Goal: Information Seeking & Learning: Learn about a topic

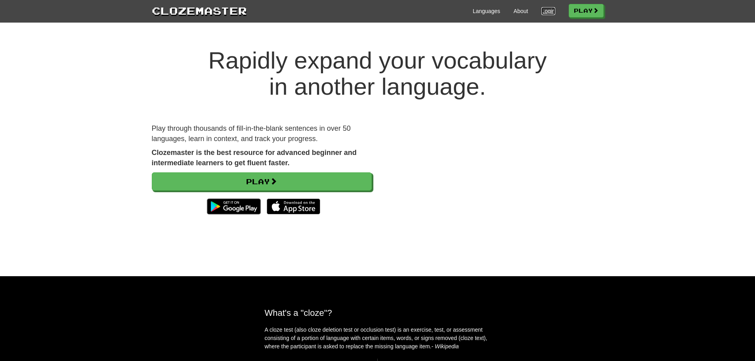
click at [543, 10] on link "Login" at bounding box center [547, 11] width 13 height 8
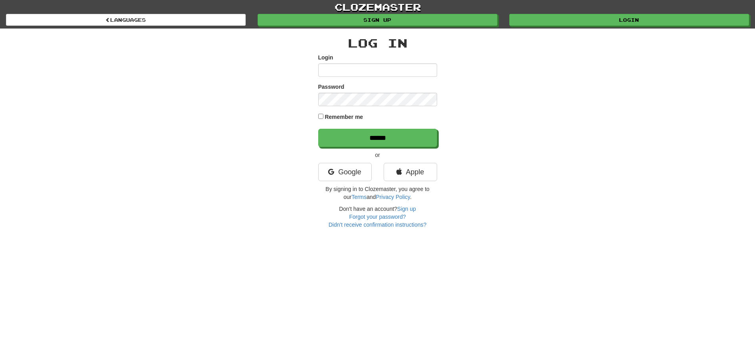
click at [379, 70] on input "Login" at bounding box center [377, 69] width 119 height 13
type input "***"
click at [318, 129] on input "******" at bounding box center [377, 138] width 119 height 18
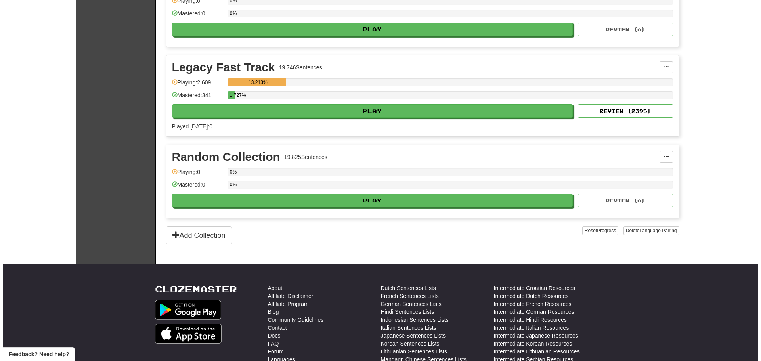
scroll to position [1844, 0]
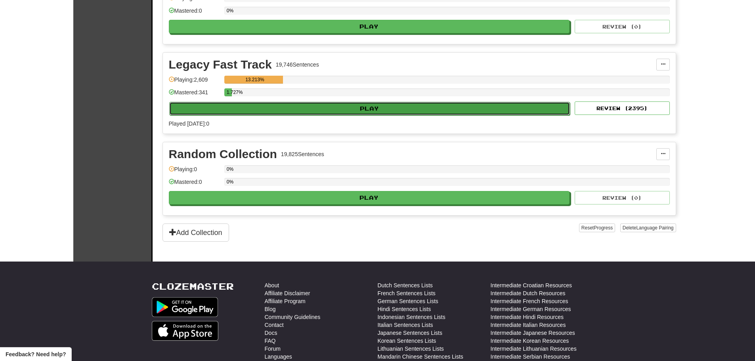
click at [368, 108] on button "Play" at bounding box center [369, 108] width 401 height 13
select select "**"
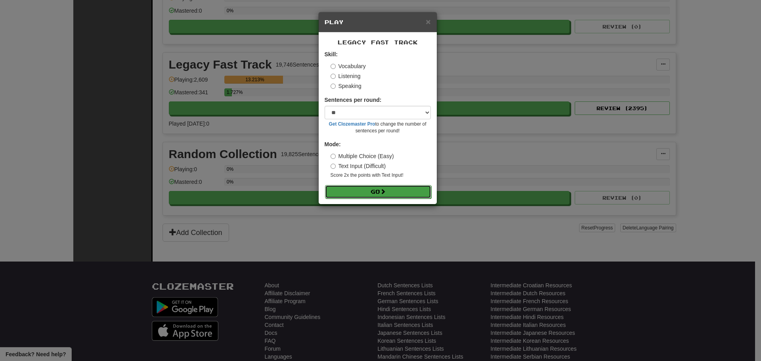
click at [362, 189] on button "Go" at bounding box center [378, 191] width 106 height 13
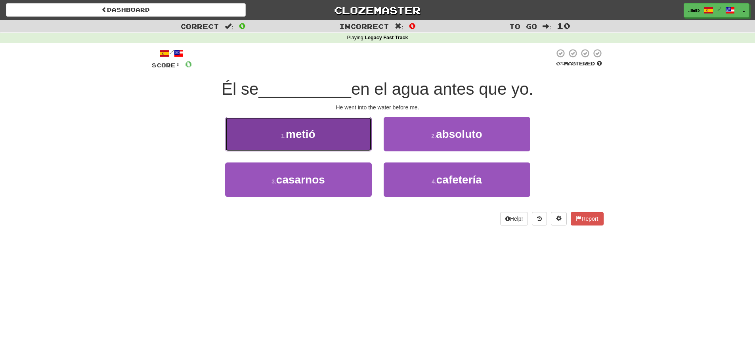
click at [308, 135] on span "metió" at bounding box center [301, 134] width 30 height 12
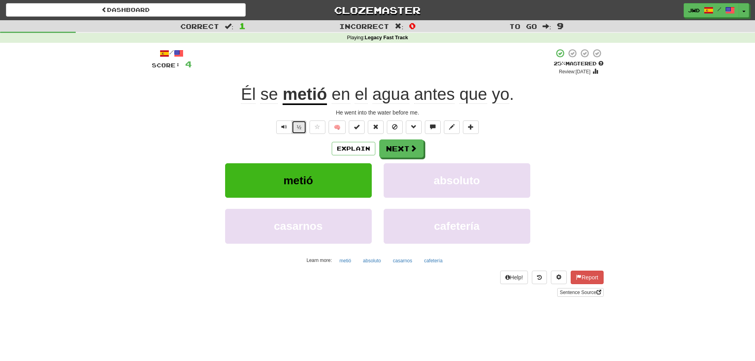
click at [300, 126] on button "½" at bounding box center [299, 126] width 15 height 13
click at [403, 153] on button "Next" at bounding box center [401, 149] width 44 height 18
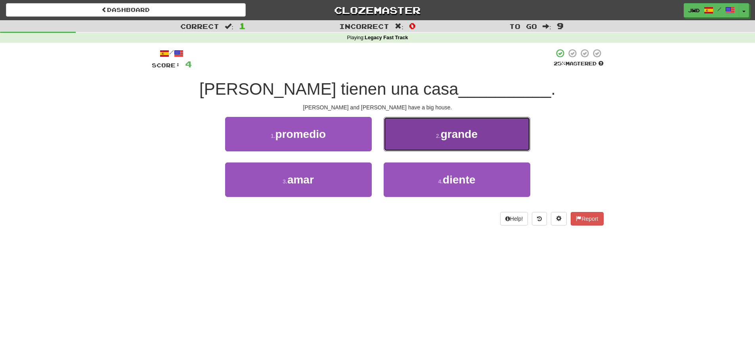
click at [475, 137] on span "grande" at bounding box center [458, 134] width 37 height 12
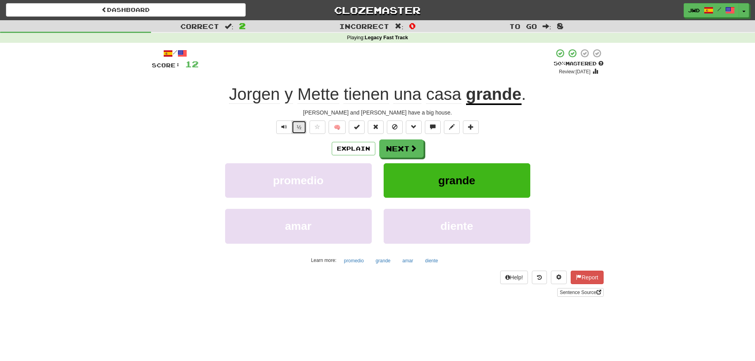
click at [300, 124] on button "½" at bounding box center [299, 126] width 15 height 13
click at [401, 147] on button "Next" at bounding box center [401, 149] width 44 height 18
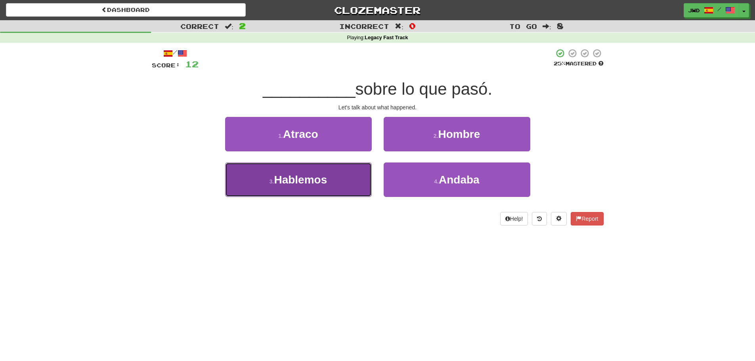
click at [305, 179] on span "Hablemos" at bounding box center [300, 179] width 53 height 12
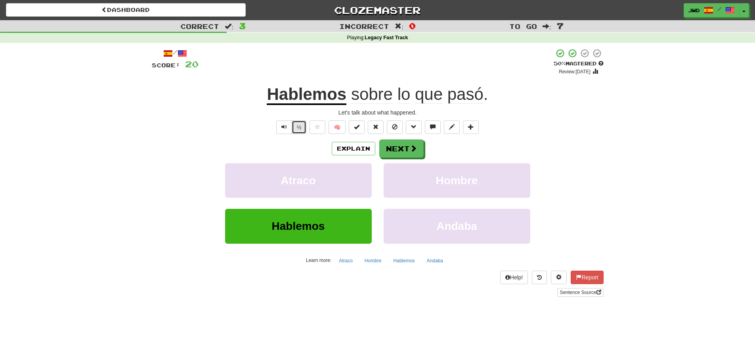
click at [297, 127] on button "½" at bounding box center [299, 126] width 15 height 13
click at [399, 149] on button "Next" at bounding box center [401, 149] width 44 height 18
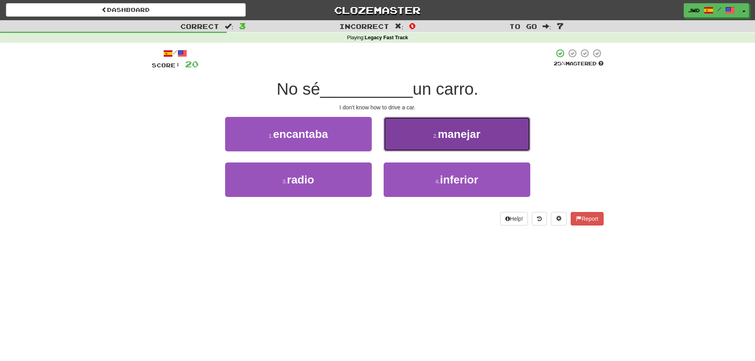
click at [472, 136] on span "manejar" at bounding box center [459, 134] width 42 height 12
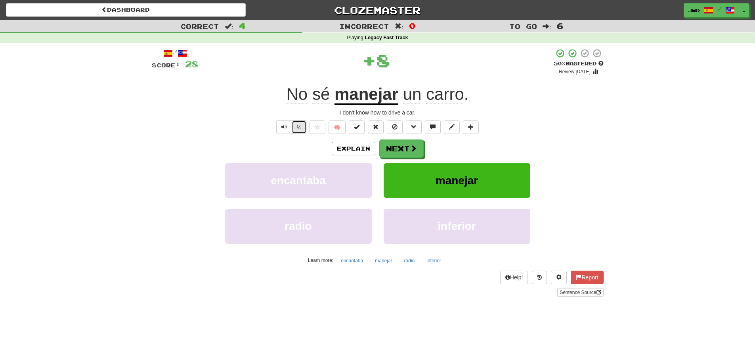
click at [299, 129] on button "½" at bounding box center [299, 126] width 15 height 13
click at [403, 149] on button "Next" at bounding box center [401, 149] width 44 height 18
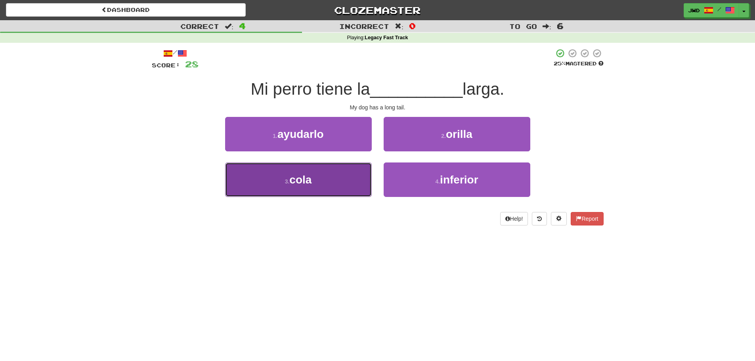
click at [308, 180] on span "cola" at bounding box center [300, 179] width 22 height 12
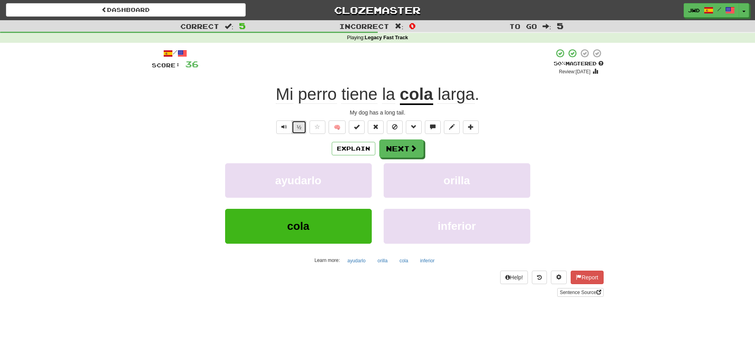
click at [297, 127] on button "½" at bounding box center [299, 126] width 15 height 13
click at [412, 147] on span at bounding box center [413, 148] width 7 height 7
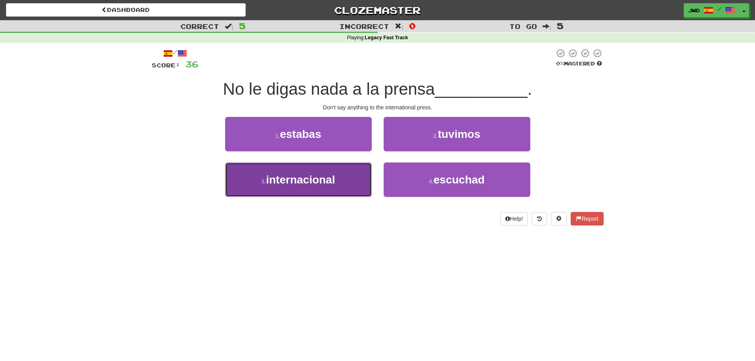
click at [297, 181] on span "internacional" at bounding box center [300, 179] width 69 height 12
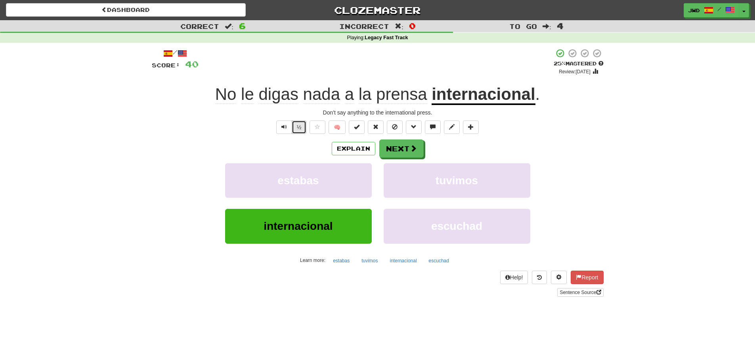
click at [300, 128] on button "½" at bounding box center [299, 126] width 15 height 13
click at [410, 147] on span at bounding box center [413, 148] width 7 height 7
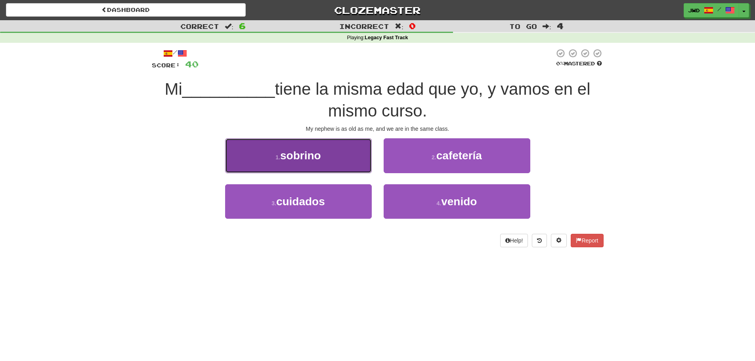
click at [313, 153] on span "sobrino" at bounding box center [300, 155] width 41 height 12
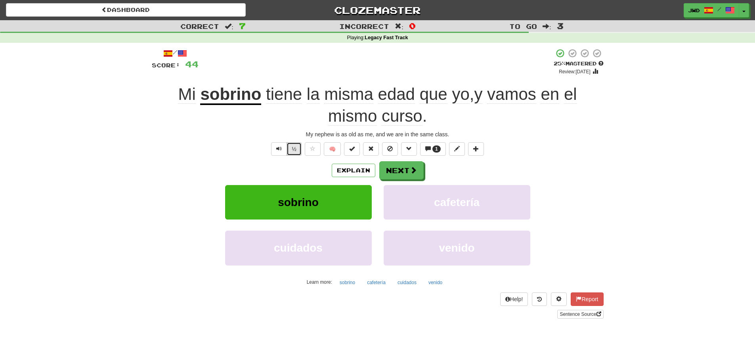
click at [293, 153] on button "½" at bounding box center [293, 148] width 15 height 13
click at [407, 172] on button "Next" at bounding box center [401, 171] width 44 height 18
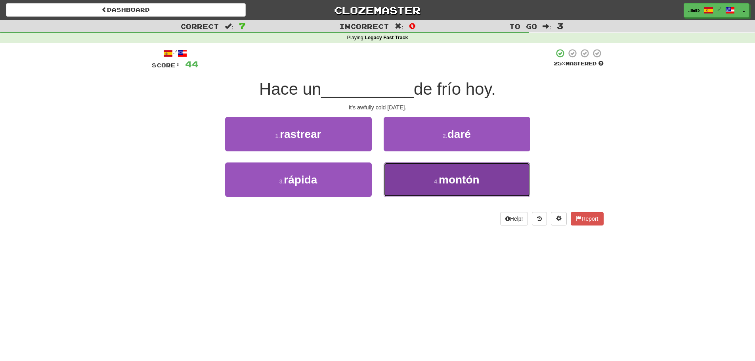
click at [489, 190] on button "4 . [GEOGRAPHIC_DATA]" at bounding box center [456, 179] width 147 height 34
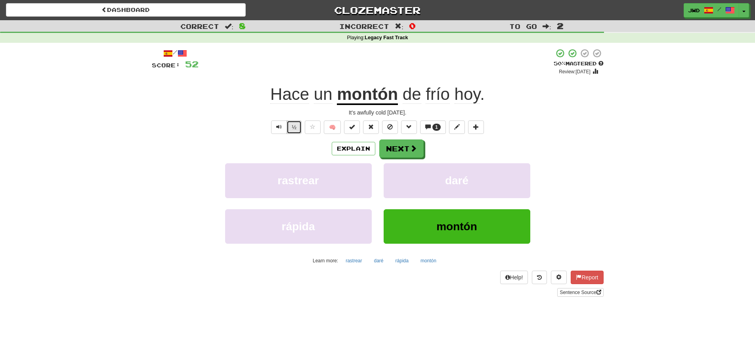
click at [294, 126] on button "½" at bounding box center [293, 126] width 15 height 13
click at [413, 147] on span at bounding box center [413, 148] width 7 height 7
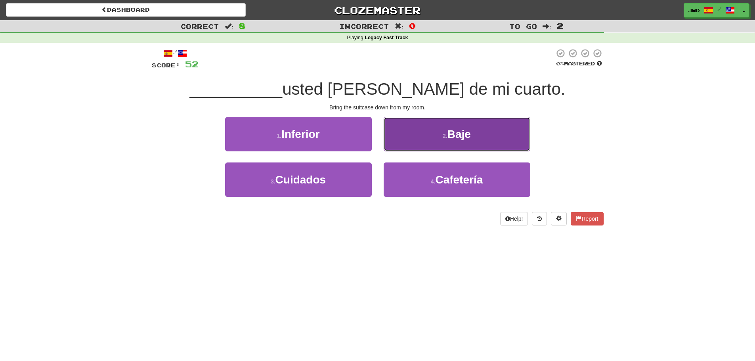
click at [465, 134] on span "Baje" at bounding box center [458, 134] width 23 height 12
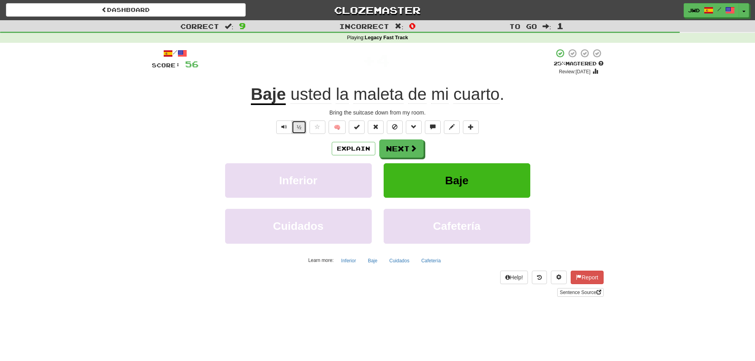
click at [297, 129] on button "½" at bounding box center [299, 126] width 15 height 13
click at [406, 148] on button "Next" at bounding box center [401, 149] width 44 height 18
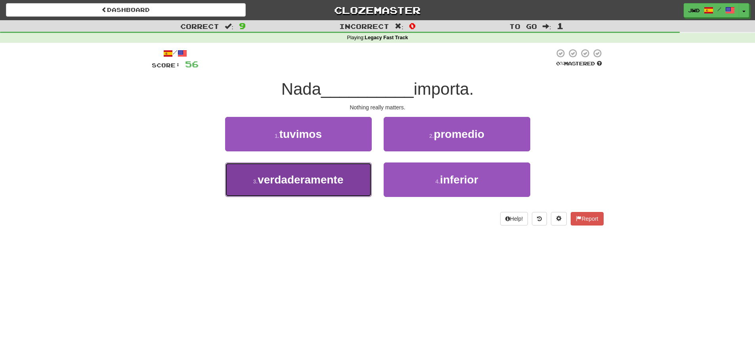
click at [310, 182] on span "verdaderamente" at bounding box center [300, 179] width 86 height 12
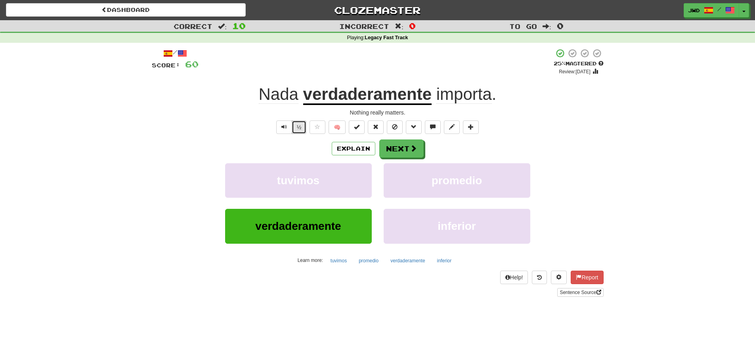
click at [299, 130] on button "½" at bounding box center [299, 126] width 15 height 13
click at [399, 147] on button "Next" at bounding box center [401, 149] width 44 height 18
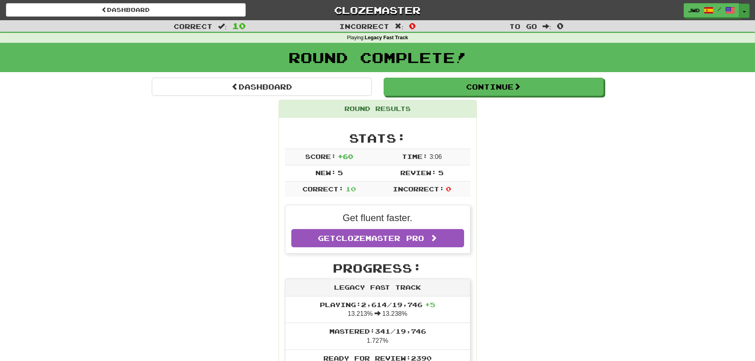
click at [745, 11] on span "button" at bounding box center [743, 12] width 3 height 2
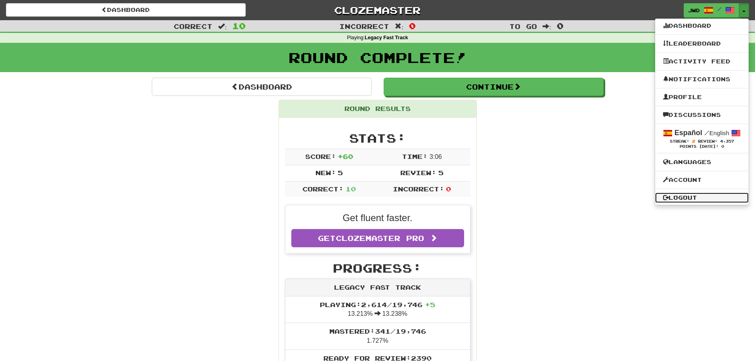
click at [683, 198] on link "Logout" at bounding box center [701, 198] width 93 height 10
